Goal: Task Accomplishment & Management: Use online tool/utility

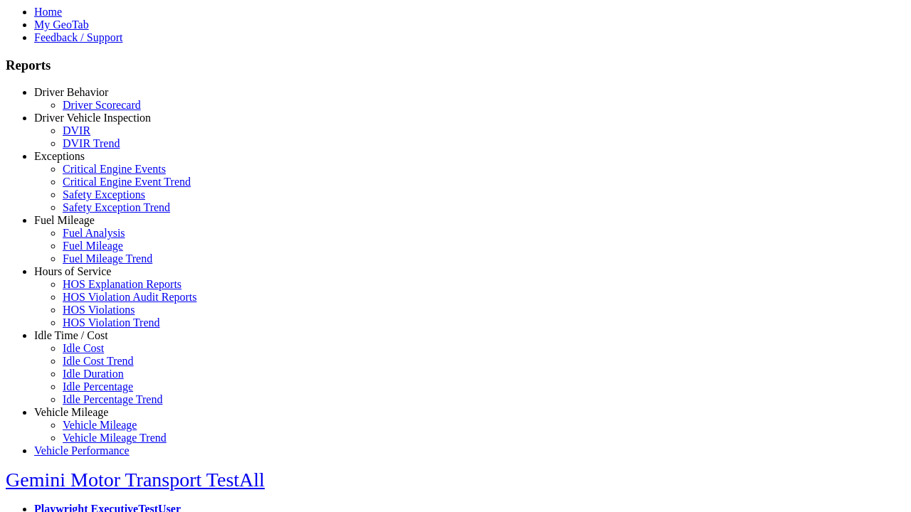
click at [82, 406] on link "Vehicle Mileage" at bounding box center [71, 412] width 74 height 12
click at [92, 424] on link "Vehicle Mileage" at bounding box center [100, 425] width 74 height 12
select select
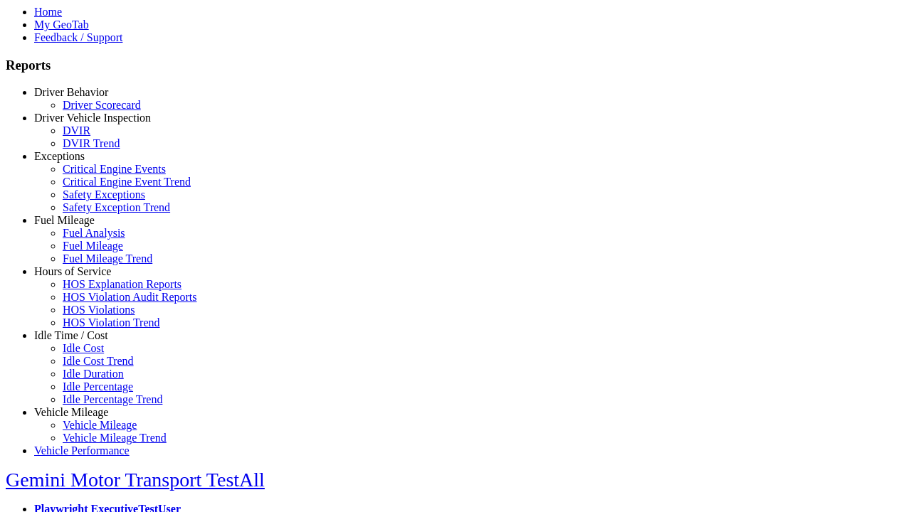
select select
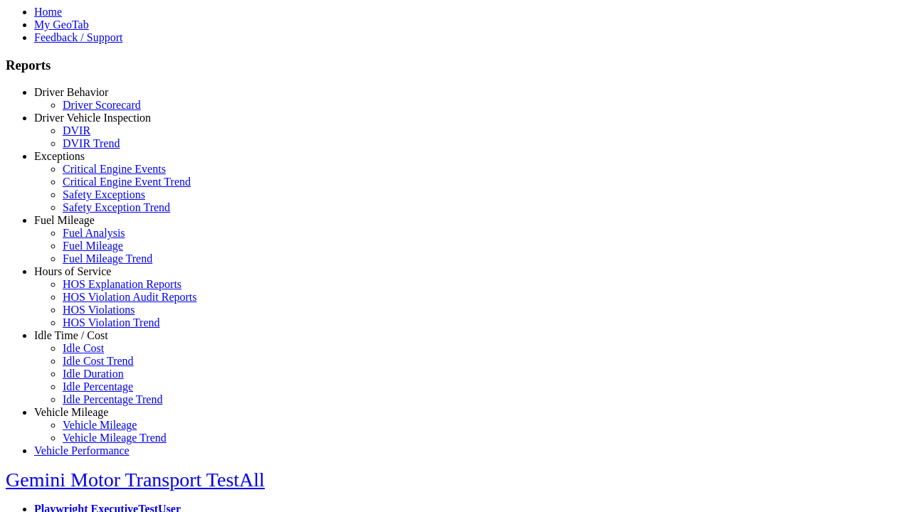
select select
